Goal: Task Accomplishment & Management: Use online tool/utility

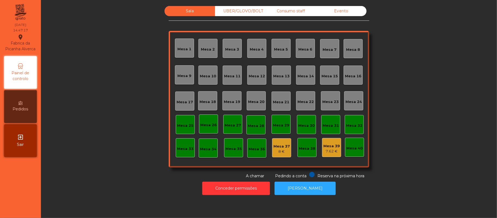
click at [306, 10] on div "Consumo staff" at bounding box center [290, 11] width 50 height 10
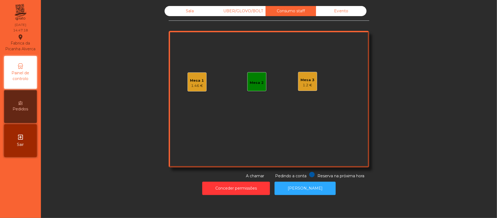
click at [193, 80] on div "Mesa 1" at bounding box center [197, 80] width 14 height 5
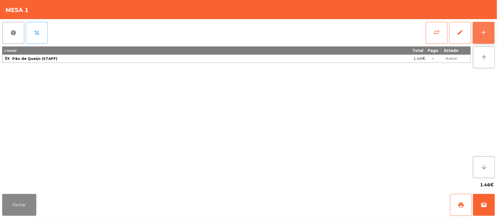
click at [480, 33] on div "add" at bounding box center [483, 32] width 7 height 7
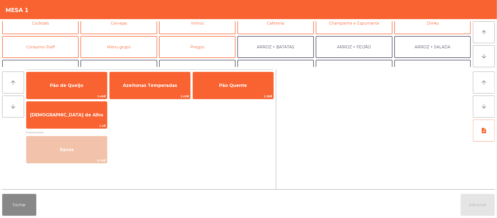
scroll to position [40, 0]
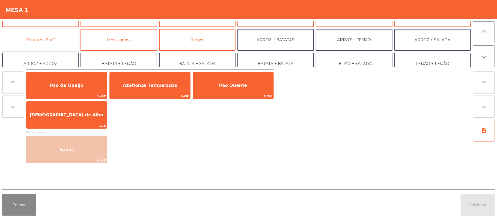
click at [52, 33] on button "Consumo Staff" at bounding box center [40, 40] width 76 height 22
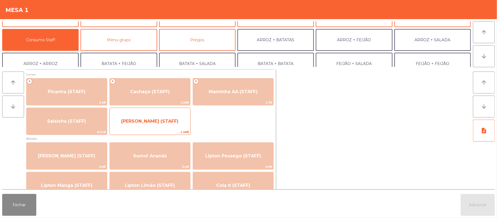
click at [152, 119] on span "[PERSON_NAME] (STAFF)" at bounding box center [149, 120] width 57 height 5
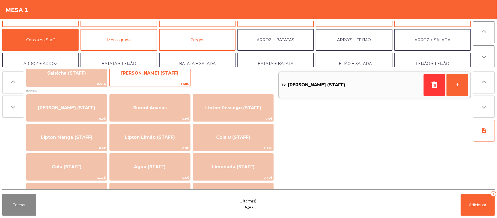
scroll to position [47, 0]
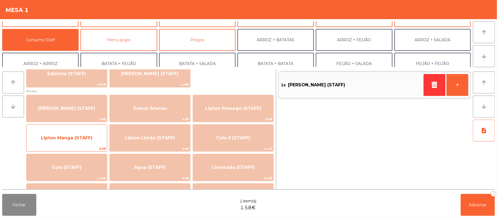
click at [81, 141] on span "Lipton Manga (STAFF)" at bounding box center [66, 137] width 80 height 15
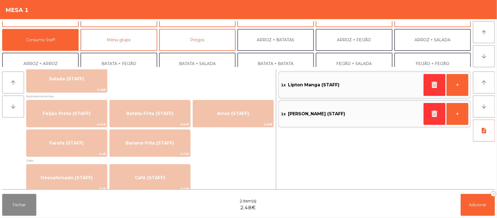
scroll to position [230, 0]
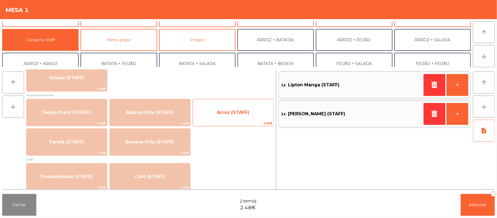
click at [218, 108] on span "Arroz (STAFF)" at bounding box center [233, 112] width 80 height 15
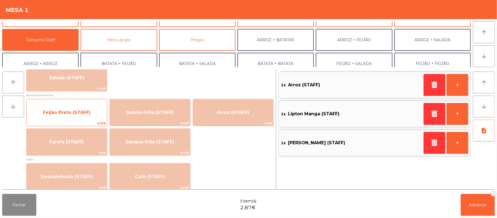
click at [78, 114] on span "Feijão Preto (STAFF)" at bounding box center [67, 112] width 48 height 5
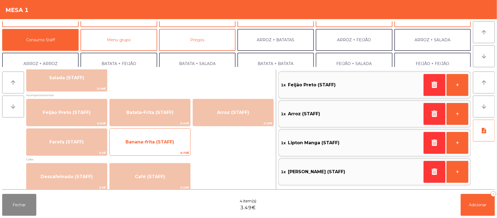
click at [165, 148] on span "Banana-frita (STAFF)" at bounding box center [150, 141] width 80 height 15
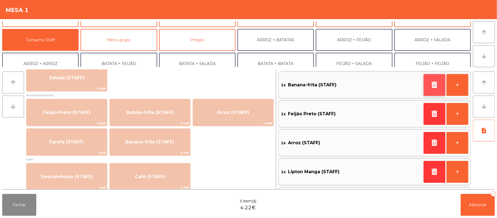
click at [428, 88] on button "button" at bounding box center [434, 85] width 22 height 22
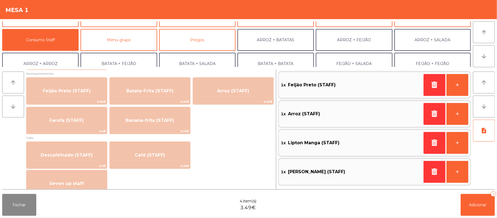
scroll to position [257, 0]
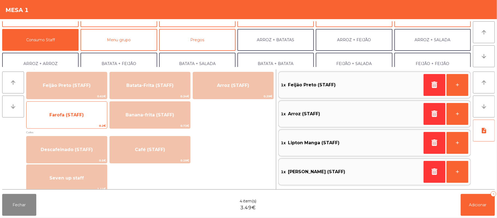
click at [68, 113] on span "Farofa (STAFF)" at bounding box center [66, 114] width 34 height 5
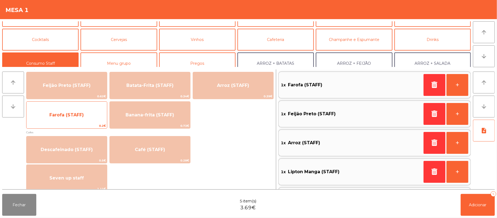
scroll to position [0, 0]
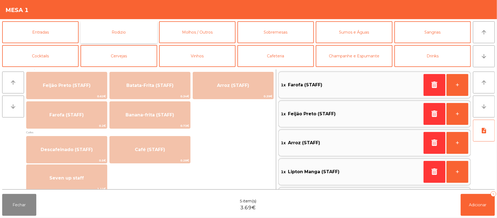
click at [119, 26] on button "Rodizio" at bounding box center [118, 32] width 76 height 22
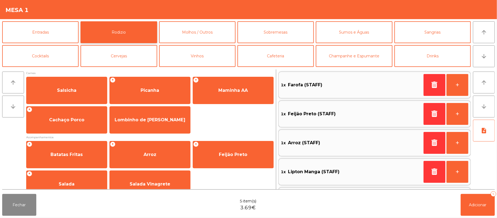
scroll to position [64, 0]
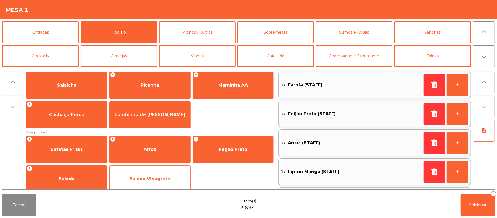
click at [162, 177] on span "Salada Vinagrete" at bounding box center [150, 178] width 41 height 5
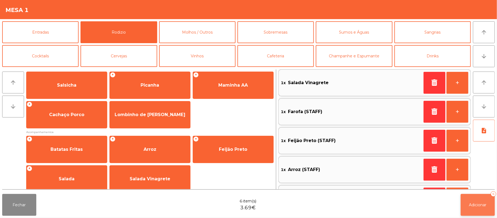
click at [480, 202] on span "Adicionar" at bounding box center [477, 204] width 17 height 5
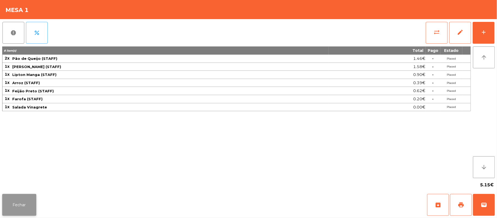
click at [22, 201] on button "Fechar" at bounding box center [19, 205] width 34 height 22
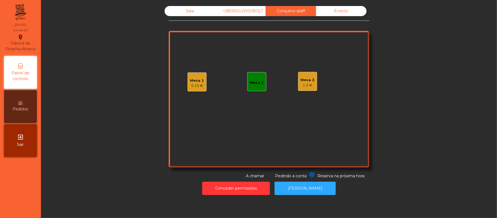
click at [306, 84] on div "1.2 €" at bounding box center [308, 84] width 14 height 5
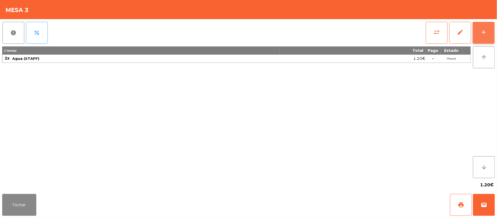
click at [479, 31] on button "add" at bounding box center [483, 33] width 22 height 22
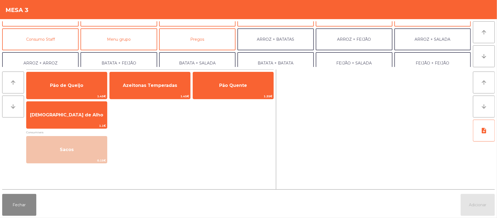
scroll to position [55, 0]
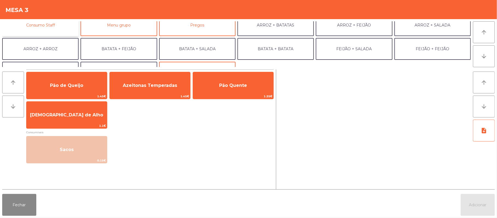
click at [61, 25] on button "Consumo Staff" at bounding box center [40, 25] width 76 height 22
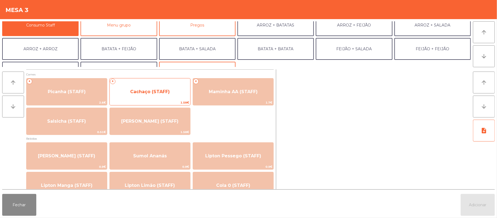
click at [160, 90] on span "Cachaço (STAFF)" at bounding box center [150, 91] width 40 height 5
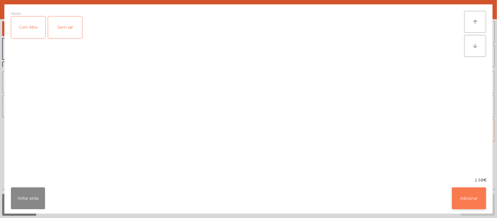
click at [468, 194] on button "Adicionar" at bounding box center [469, 198] width 34 height 22
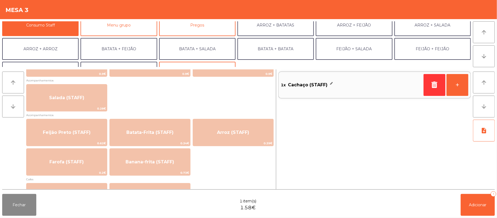
scroll to position [209, 0]
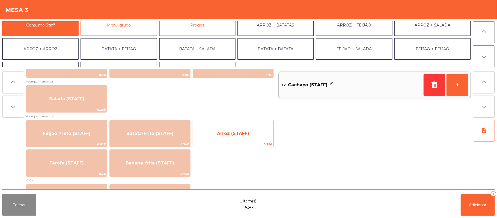
click at [242, 128] on span "Arroz (STAFF)" at bounding box center [233, 133] width 80 height 15
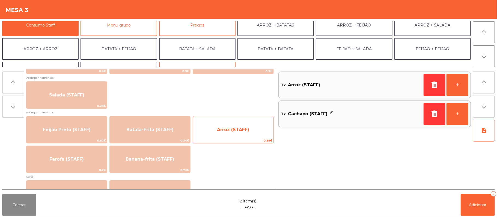
scroll to position [213, 0]
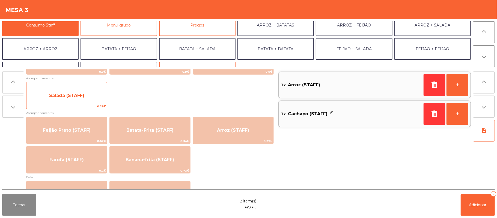
click at [82, 96] on span "Salada (STAFF)" at bounding box center [66, 95] width 35 height 5
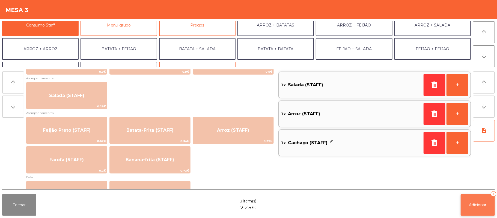
click at [478, 206] on span "Adicionar" at bounding box center [477, 204] width 17 height 5
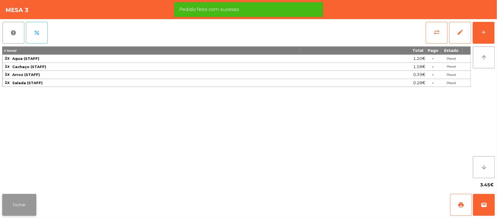
click at [16, 211] on button "Fechar" at bounding box center [19, 205] width 34 height 22
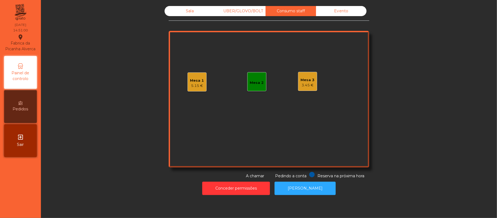
click at [188, 11] on div "Sala" at bounding box center [189, 11] width 50 height 10
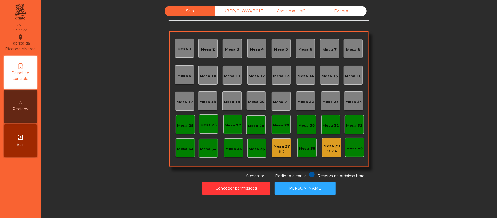
click at [419, 87] on div "Sala UBER/[GEOGRAPHIC_DATA]/BOLT Consumo staff Evento [GEOGRAPHIC_DATA] 2 [GEOG…" at bounding box center [268, 92] width 441 height 173
click at [496, 76] on div "Sala UBER/GLOVO/BOLT Consumo staff Evento Mesa 1 Mesa 2 [GEOGRAPHIC_DATA] 4 [GE…" at bounding box center [269, 109] width 456 height 218
click at [251, 182] on button "Conceder permissões" at bounding box center [236, 187] width 68 height 13
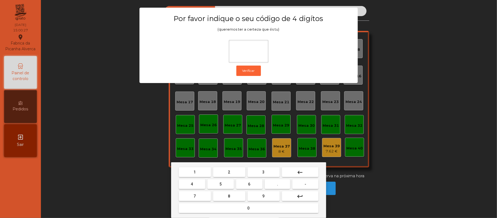
click at [235, 175] on button "2" at bounding box center [229, 172] width 32 height 10
click at [249, 184] on span "6" at bounding box center [249, 184] width 2 height 4
click at [201, 171] on button "1" at bounding box center [195, 172] width 32 height 10
click at [220, 184] on span "5" at bounding box center [220, 184] width 2 height 4
type input "****"
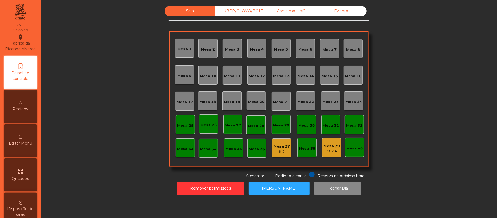
click at [345, 14] on div "Evento" at bounding box center [341, 11] width 50 height 10
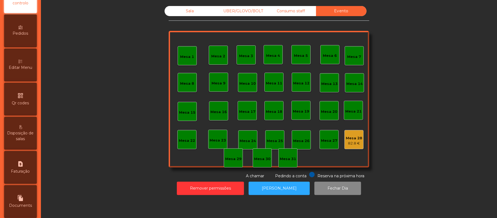
scroll to position [123, 0]
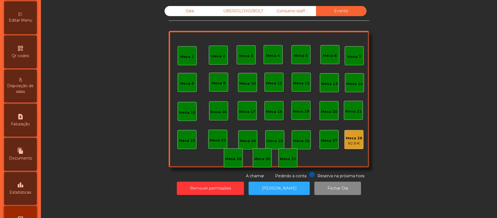
click at [24, 188] on icon "leaderboard" at bounding box center [20, 184] width 7 height 7
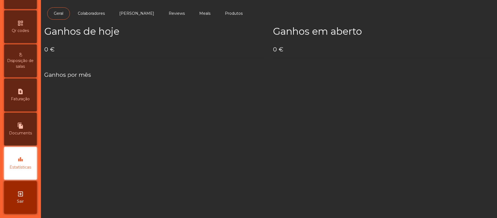
scroll to position [153, 0]
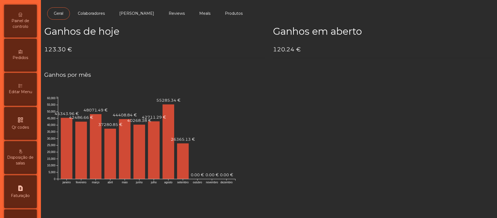
click at [22, 17] on icon at bounding box center [21, 15] width 4 height 4
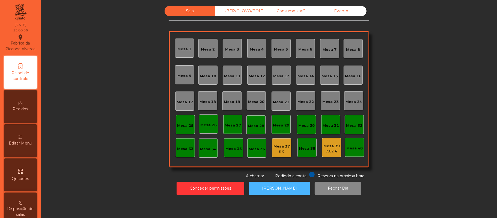
click at [284, 188] on button "[PERSON_NAME]" at bounding box center [279, 187] width 61 height 13
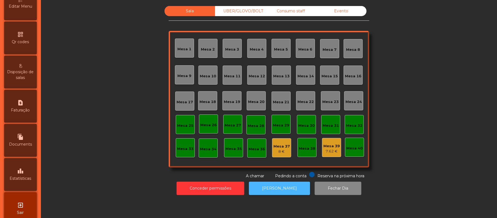
scroll to position [153, 0]
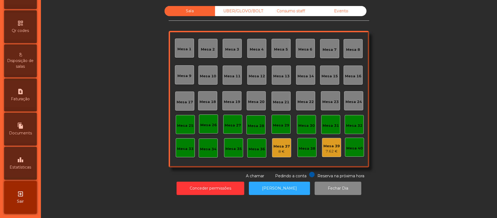
click at [22, 163] on div "leaderboard Estatísticas" at bounding box center [20, 163] width 33 height 33
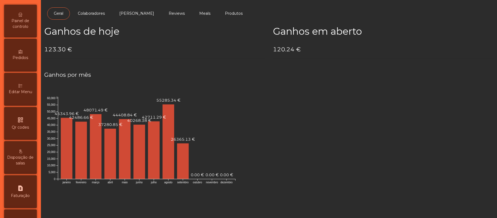
scroll to position [24, 0]
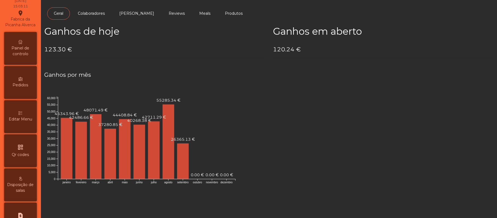
click at [21, 50] on div "Painel de controlo" at bounding box center [20, 48] width 33 height 33
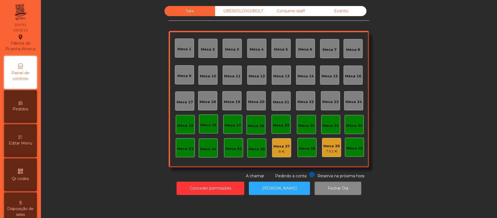
click at [333, 13] on div "Evento" at bounding box center [341, 11] width 50 height 10
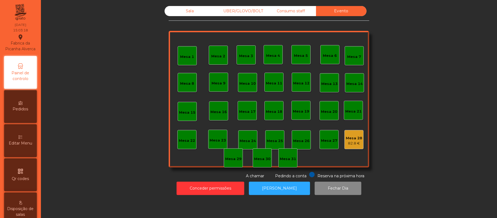
click at [21, 77] on span "Painel de controlo" at bounding box center [20, 75] width 30 height 11
click at [182, 14] on div "Sala" at bounding box center [189, 11] width 50 height 10
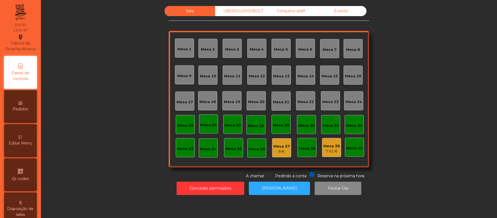
click at [16, 156] on div "Editar Menu" at bounding box center [20, 140] width 33 height 33
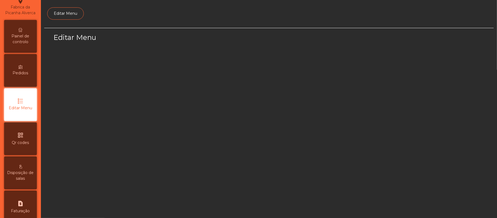
scroll to position [37, 0]
select select "*"
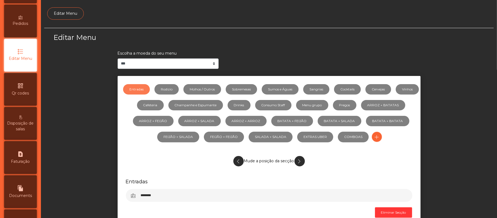
scroll to position [153, 0]
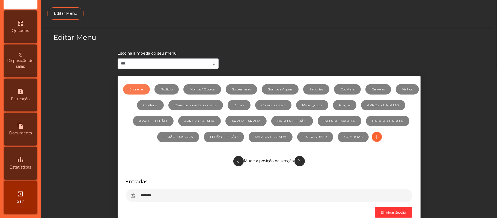
click at [19, 164] on div "leaderboard Estatísticas" at bounding box center [20, 163] width 33 height 33
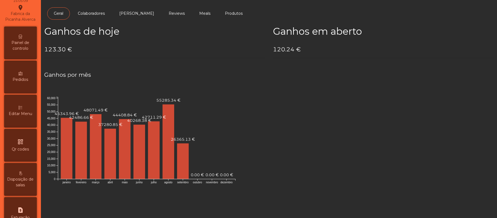
scroll to position [29, 0]
click at [20, 50] on span "Painel de controlo" at bounding box center [20, 46] width 30 height 11
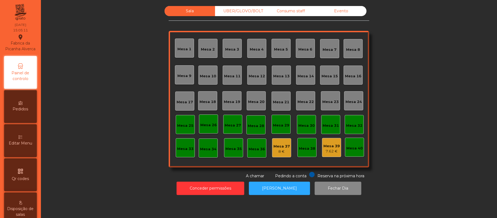
click at [337, 11] on div "Evento" at bounding box center [341, 11] width 50 height 10
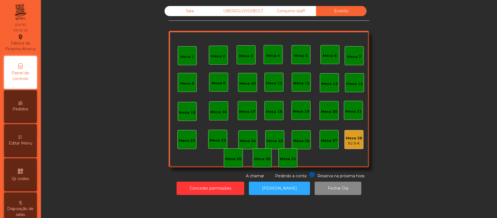
click at [355, 140] on div "82.8 €" at bounding box center [354, 142] width 16 height 5
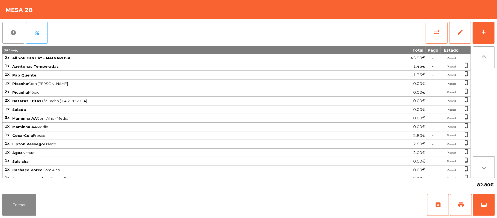
scroll to position [80, 0]
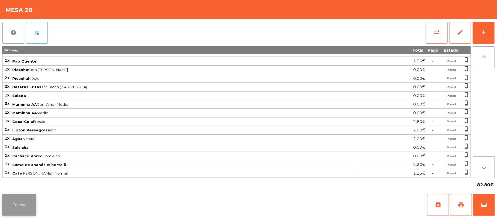
click at [19, 204] on button "Fechar" at bounding box center [19, 205] width 34 height 22
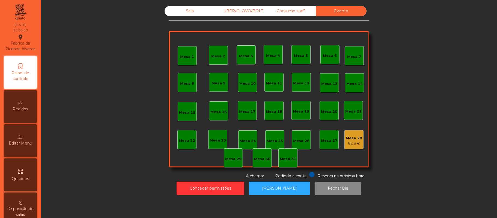
click at [250, 16] on div "UBER/GLOVO/BOLT" at bounding box center [240, 11] width 50 height 10
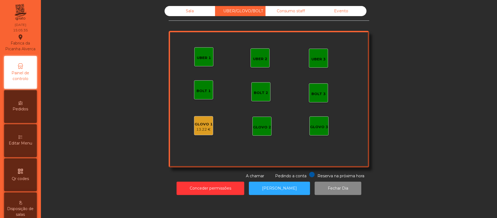
click at [200, 126] on div "GLOVO 1" at bounding box center [203, 123] width 18 height 5
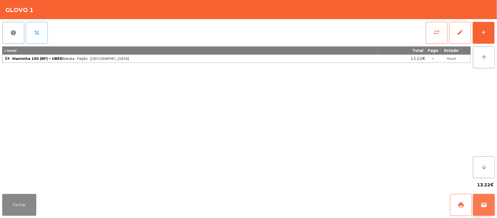
click at [489, 205] on button "wallet" at bounding box center [484, 205] width 22 height 22
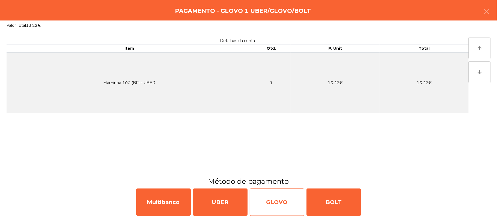
click at [282, 198] on div "GLOVO" at bounding box center [277, 201] width 55 height 27
select select "**"
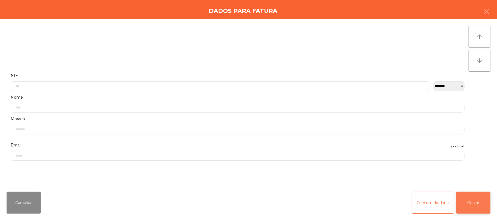
click at [478, 203] on button "Gravar" at bounding box center [473, 202] width 34 height 22
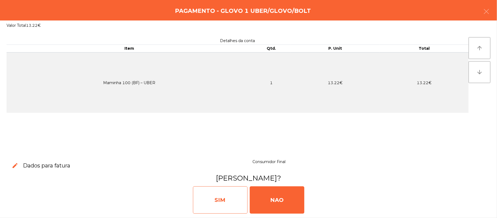
click at [224, 202] on div "SIM" at bounding box center [220, 199] width 55 height 27
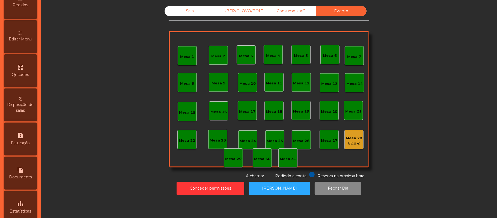
scroll to position [105, 0]
click at [27, 196] on div "leaderboard Estatísticas" at bounding box center [20, 206] width 33 height 33
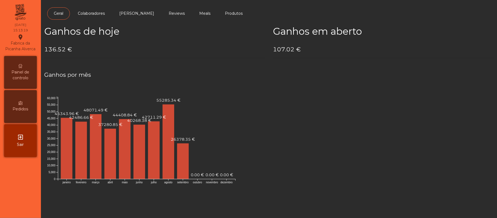
click at [21, 71] on span "Painel de controlo" at bounding box center [20, 74] width 30 height 11
